Goal: Task Accomplishment & Management: Use online tool/utility

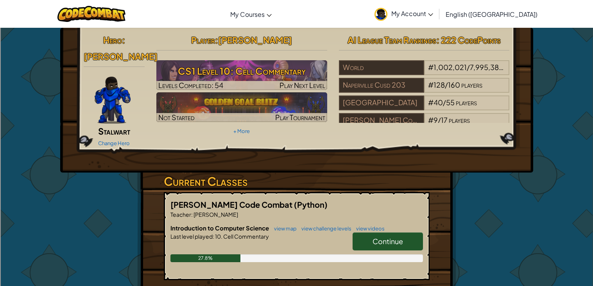
click at [388, 237] on link "Continue" at bounding box center [388, 241] width 70 height 18
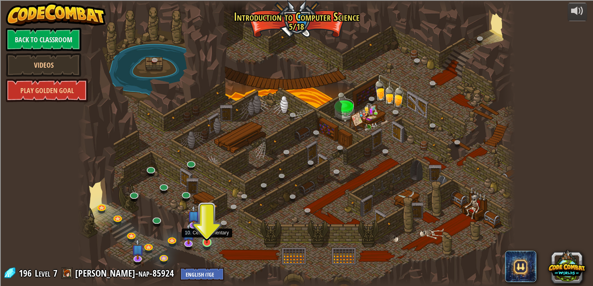
click at [207, 243] on img at bounding box center [206, 230] width 11 height 25
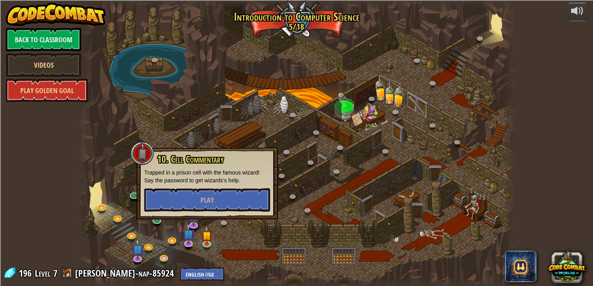
click at [212, 185] on div "10. Cell Commentary Trapped in a prison cell with the famous wizard! Say the pa…" at bounding box center [207, 182] width 126 height 57
click at [212, 194] on button "Play" at bounding box center [207, 199] width 126 height 23
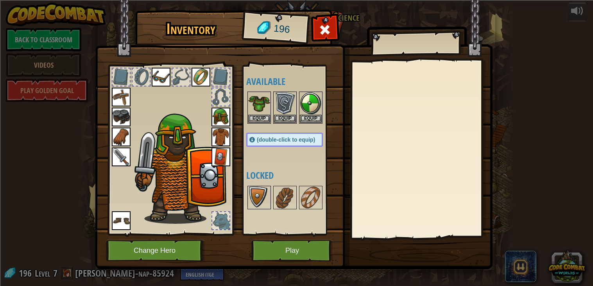
click at [266, 204] on img at bounding box center [259, 198] width 22 height 22
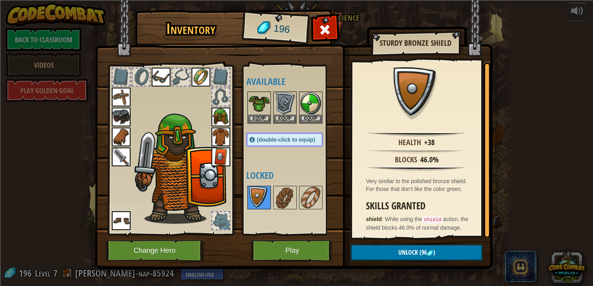
click at [271, 204] on div at bounding box center [259, 197] width 23 height 23
click at [282, 201] on img at bounding box center [285, 198] width 22 height 22
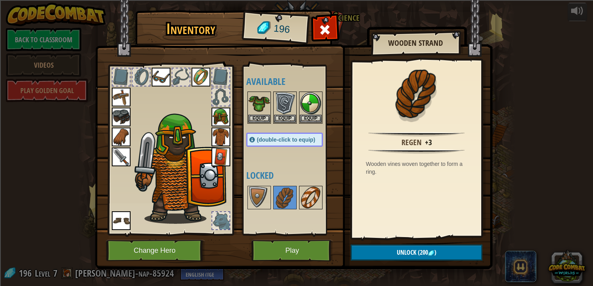
click at [311, 205] on img at bounding box center [311, 198] width 22 height 22
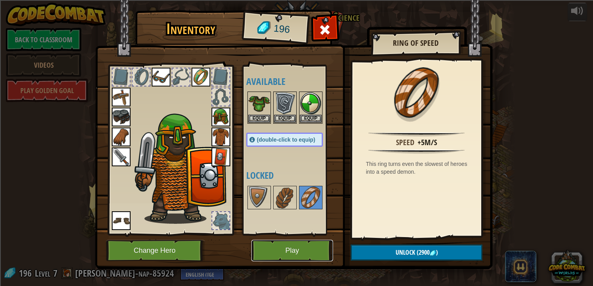
click at [293, 257] on button "Play" at bounding box center [292, 251] width 82 height 22
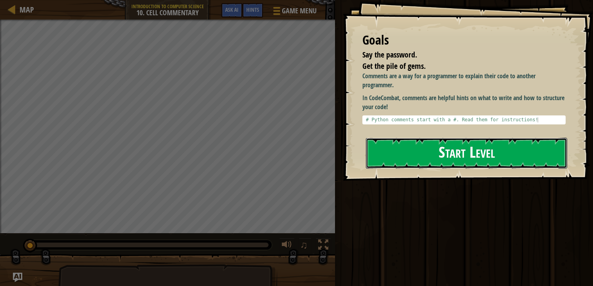
click at [515, 160] on button "Start Level" at bounding box center [466, 153] width 201 height 31
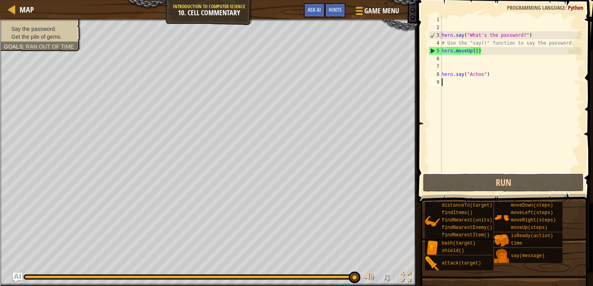
click at [523, 37] on div "hero . say ( "What's the password?" ) # Use the "say()" function to say the pas…" at bounding box center [510, 102] width 141 height 172
click at [515, 44] on div "hero . say ( "What's the password?" ) # Use the "say()" function to say the pas…" at bounding box center [510, 102] width 141 height 172
click at [508, 51] on div "hero . say ( "What's the password?" ) # Use the "say()" function to say the pas…" at bounding box center [510, 102] width 141 height 172
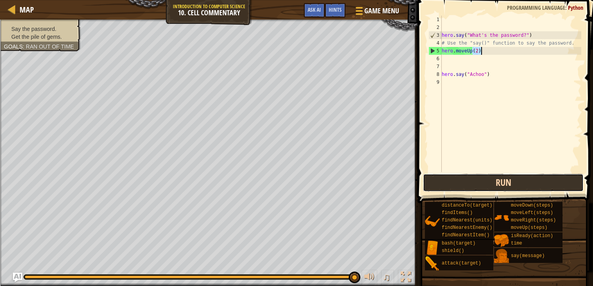
click at [524, 184] on button "Run" at bounding box center [503, 183] width 161 height 18
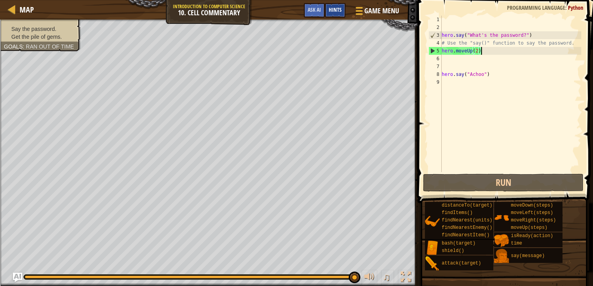
click at [342, 13] on div "Hints" at bounding box center [335, 10] width 21 height 14
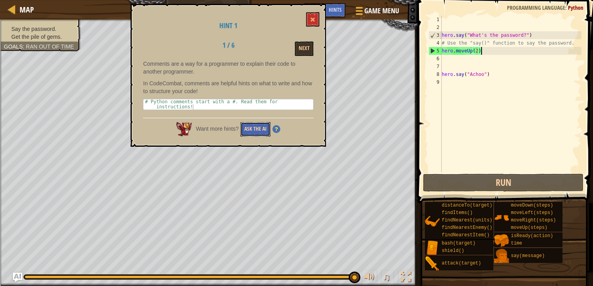
click at [260, 133] on button "Ask the AI" at bounding box center [256, 129] width 30 height 14
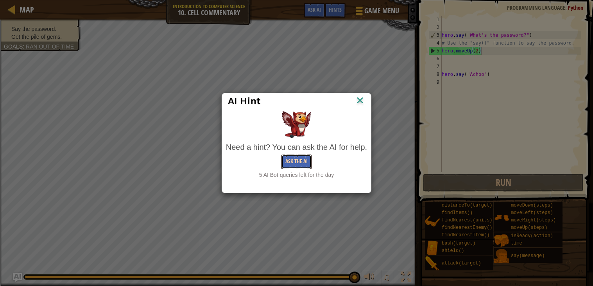
click at [297, 162] on button "Ask the AI" at bounding box center [297, 161] width 30 height 14
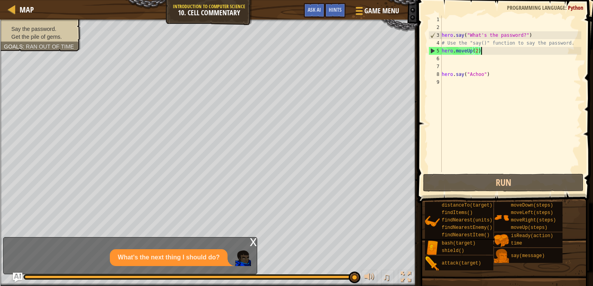
click at [214, 253] on p "What's the next thing I should do?" at bounding box center [169, 257] width 102 height 9
click at [228, 262] on div "What's the next thing I should do?" at bounding box center [169, 257] width 118 height 17
click at [251, 244] on div "x" at bounding box center [253, 241] width 7 height 8
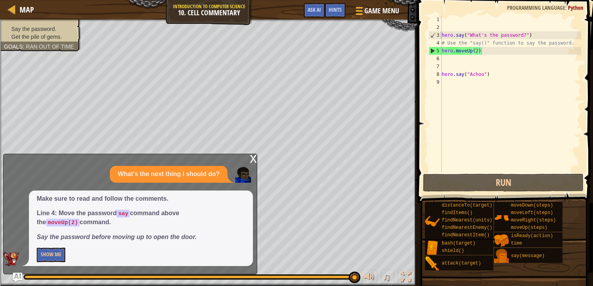
click at [493, 44] on div "hero . say ( "What's the password?" ) # Use the "say()" function to say the pas…" at bounding box center [510, 102] width 141 height 172
drag, startPoint x: 493, startPoint y: 43, endPoint x: 517, endPoint y: 43, distance: 23.5
click at [517, 43] on div "hero . say ( "What's the password?" ) # Use the "say()" function to say the pas…" at bounding box center [510, 102] width 141 height 172
click at [451, 43] on div "hero . say ( "What's the password?" ) # Use the "say()" function to say the pas…" at bounding box center [510, 102] width 141 height 172
drag, startPoint x: 446, startPoint y: 43, endPoint x: 574, endPoint y: 50, distance: 128.1
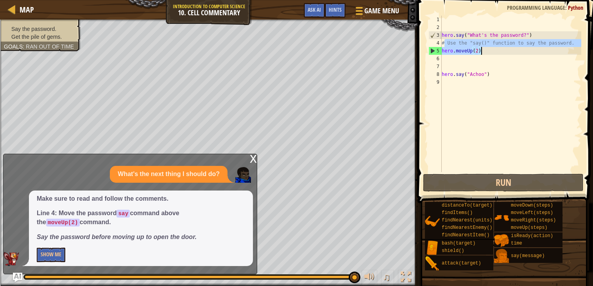
click at [574, 50] on div "hero . say ( "What's the password?" ) # Use the "say()" function to say the pas…" at bounding box center [510, 102] width 141 height 172
click at [574, 49] on div "hero . say ( "What's the password?" ) # Use the "say()" function to say the pas…" at bounding box center [510, 94] width 141 height 156
drag, startPoint x: 576, startPoint y: 45, endPoint x: 446, endPoint y: 41, distance: 129.5
click at [446, 41] on div "hero . say ( "What's the password?" ) # Use the "say()" function to say the pas…" at bounding box center [510, 102] width 141 height 172
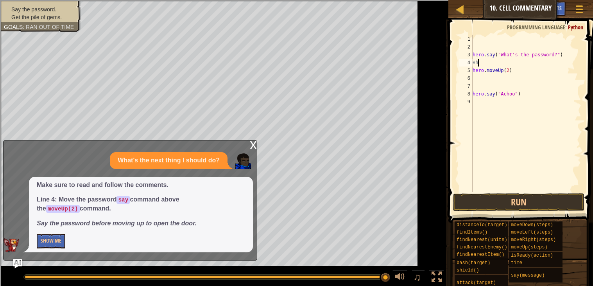
scroll to position [3, 0]
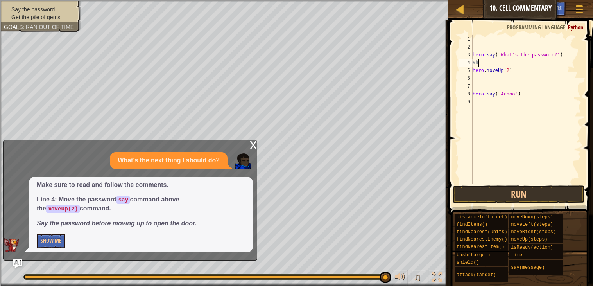
type textarea "#"
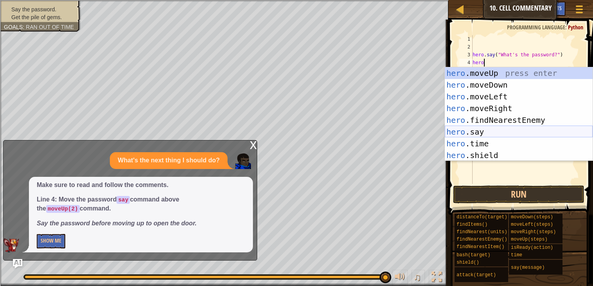
click at [475, 133] on div "hero .moveUp press enter hero .moveDown press enter hero .moveLeft press enter …" at bounding box center [519, 125] width 148 height 117
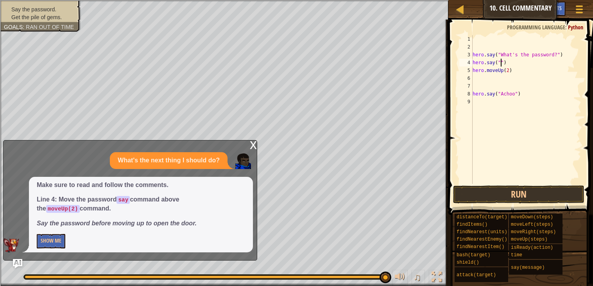
paste textarea "function"
click at [487, 198] on button "Run" at bounding box center [518, 194] width 131 height 18
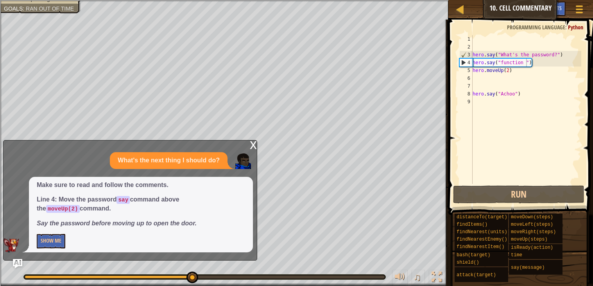
click at [250, 142] on div "x" at bounding box center [253, 144] width 7 height 8
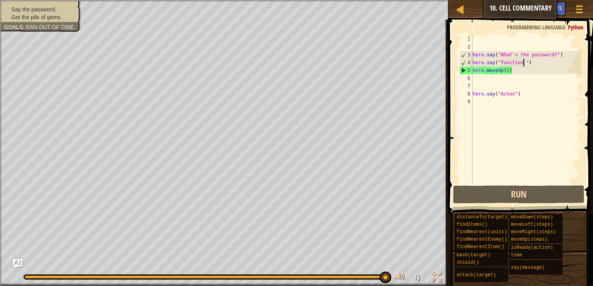
click at [522, 63] on div "hero . say ( "What's the password?" ) hero . say ( "function " ) hero . moveUp …" at bounding box center [526, 117] width 110 height 164
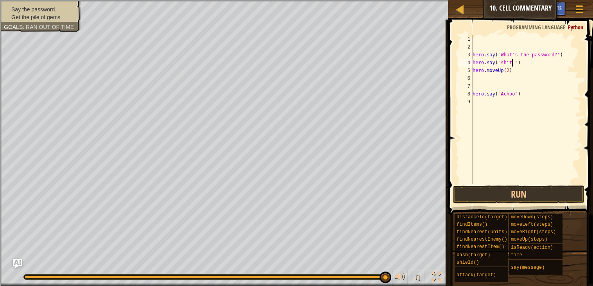
scroll to position [3, 3]
click at [528, 190] on button "Run" at bounding box center [518, 194] width 131 height 18
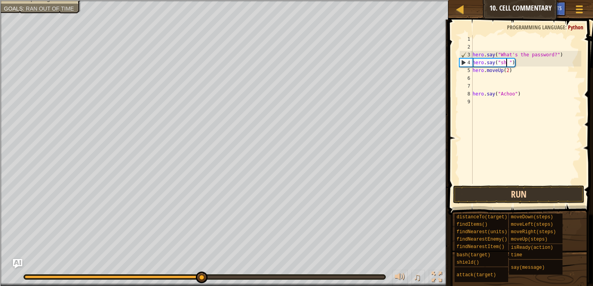
scroll to position [3, 2]
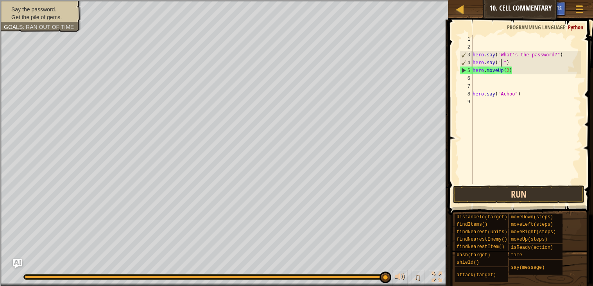
type textarea "hero.say(" ")"
